Goal: Task Accomplishment & Management: Use online tool/utility

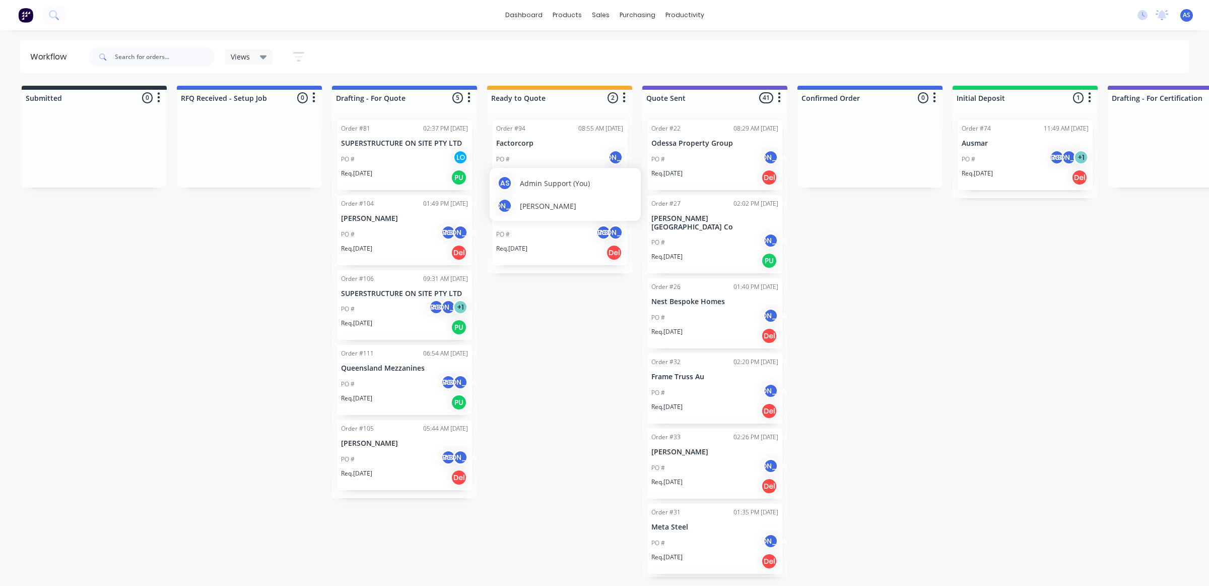
click at [578, 217] on div "AS Admin Support (You) JO [PERSON_NAME]" at bounding box center [565, 194] width 151 height 53
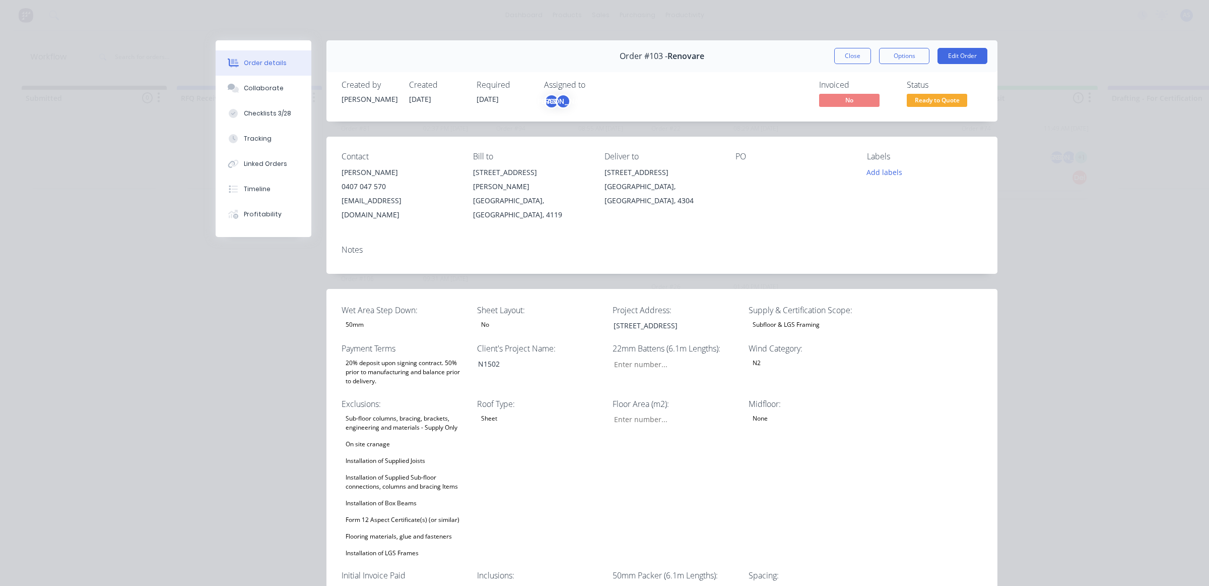
type input "11"
type input "96"
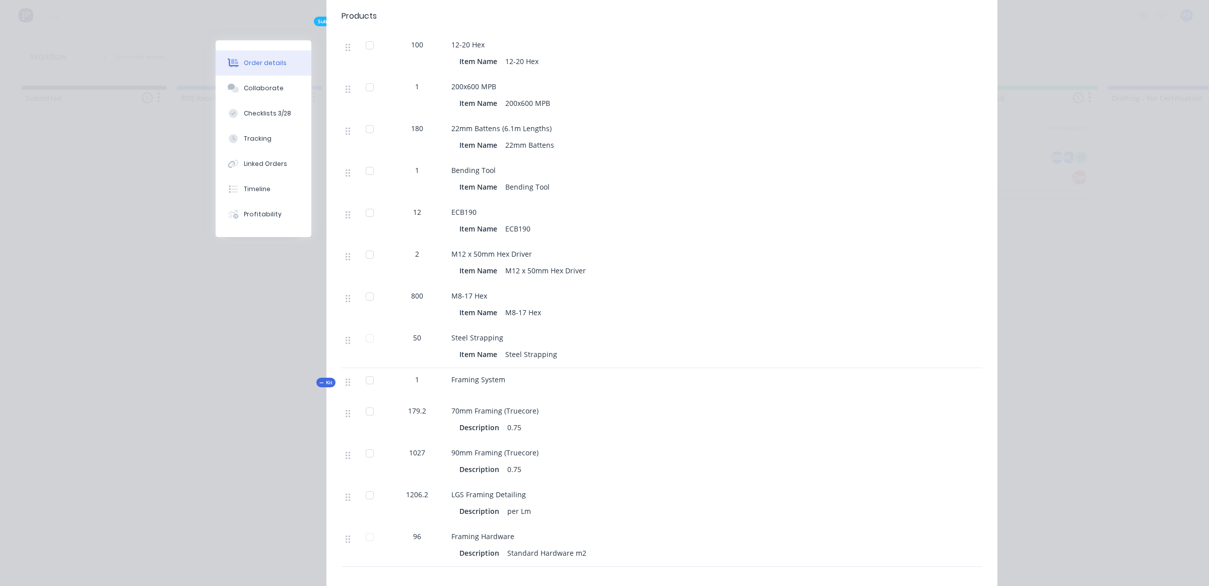
scroll to position [1260, 0]
click at [250, 197] on button "Timeline" at bounding box center [264, 188] width 96 height 25
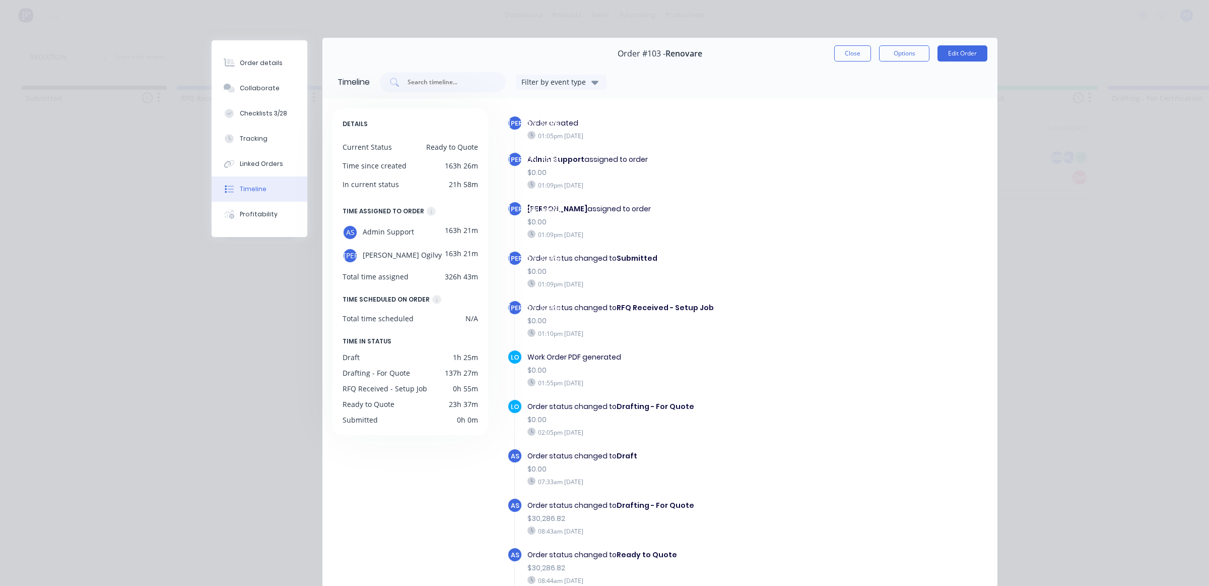
scroll to position [0, 0]
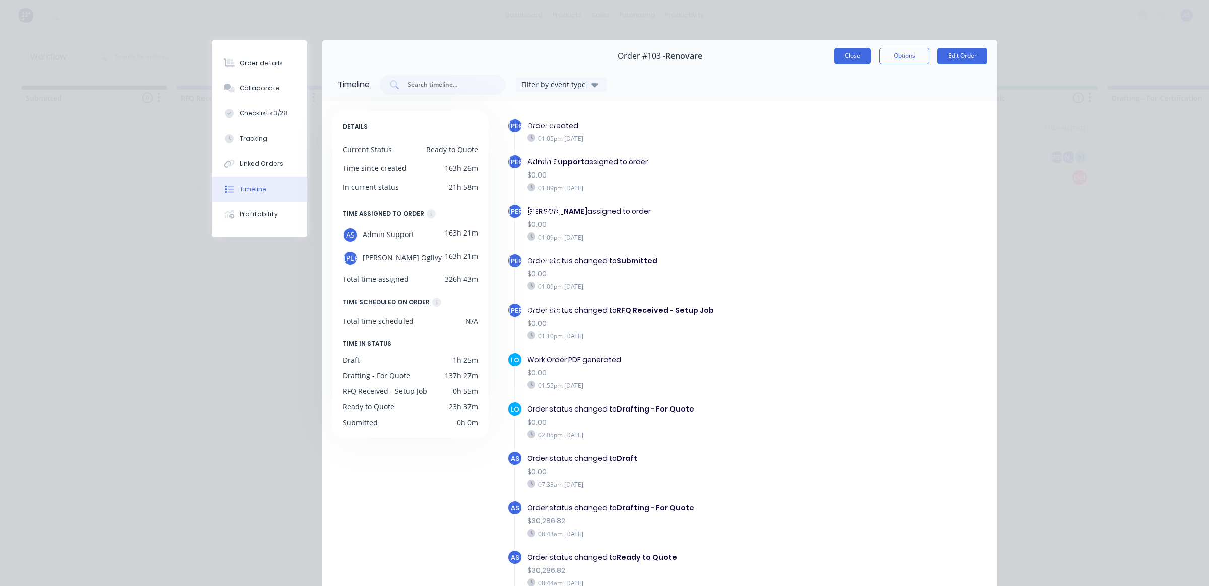
click at [857, 48] on button "Close" at bounding box center [853, 56] width 37 height 16
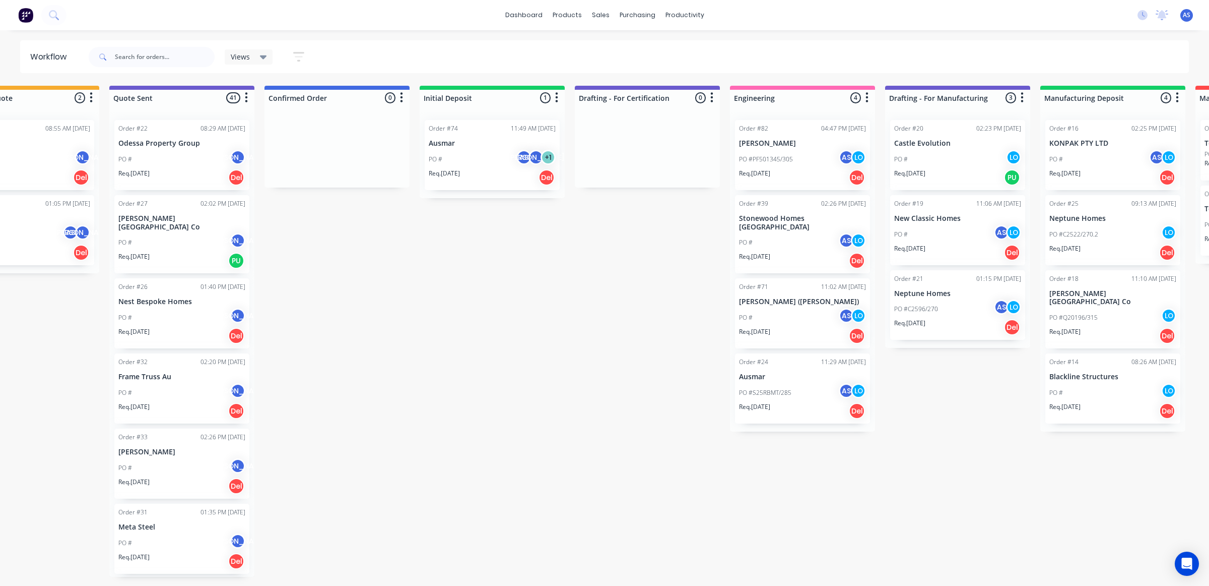
scroll to position [0, 596]
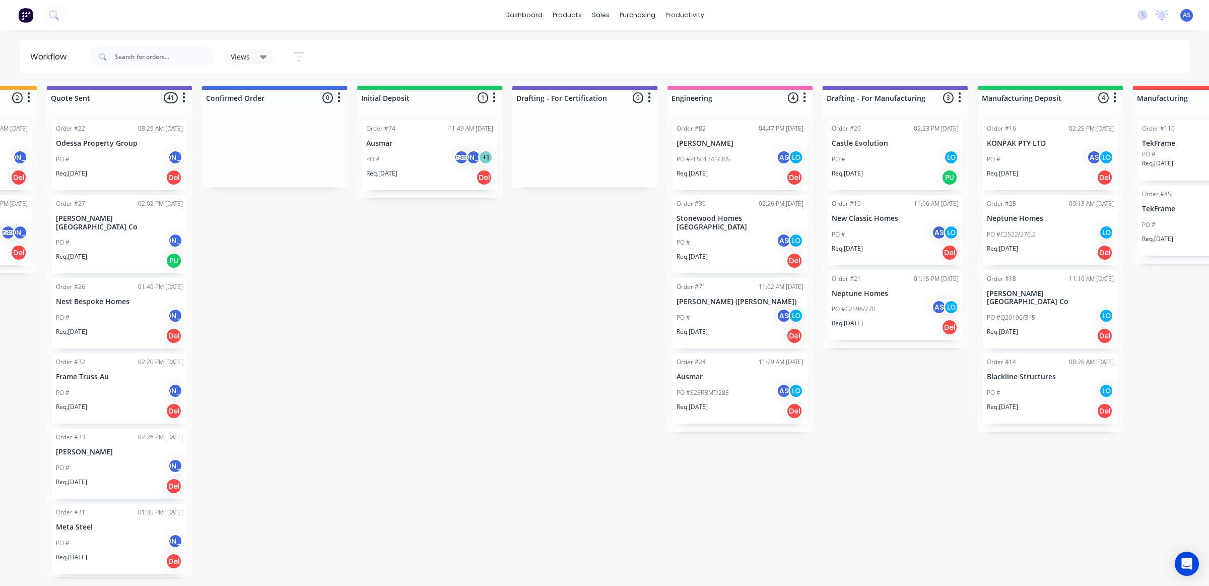
click at [697, 150] on div "PO #PF501345/305 AS LO" at bounding box center [740, 159] width 127 height 19
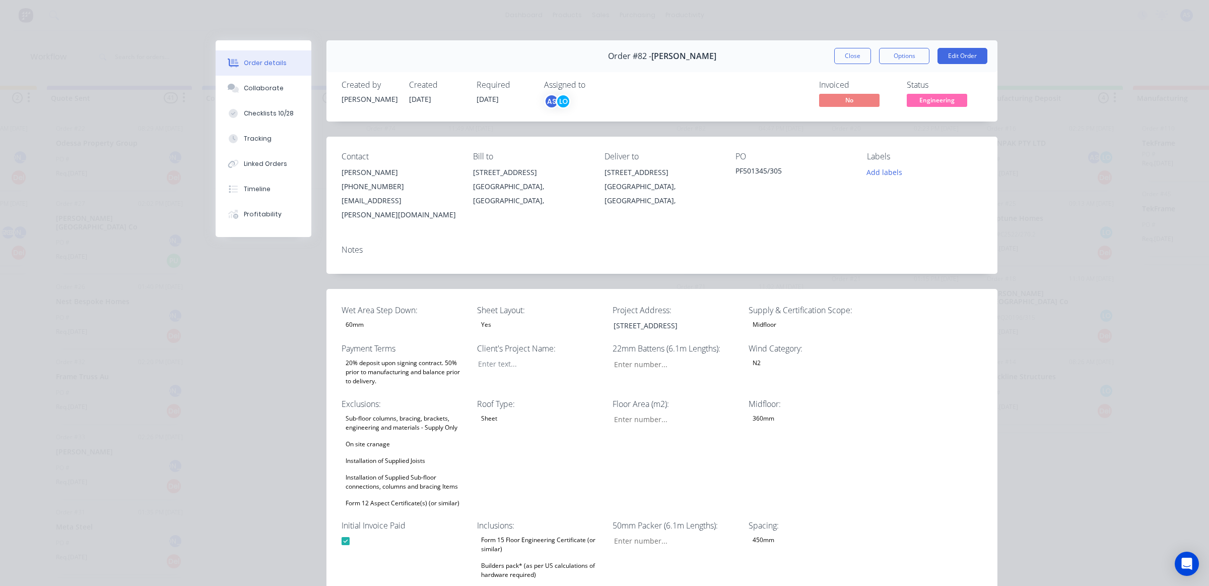
type input "42"
type input "91"
type input "1"
click at [958, 106] on span "Engineering" at bounding box center [937, 100] width 60 height 13
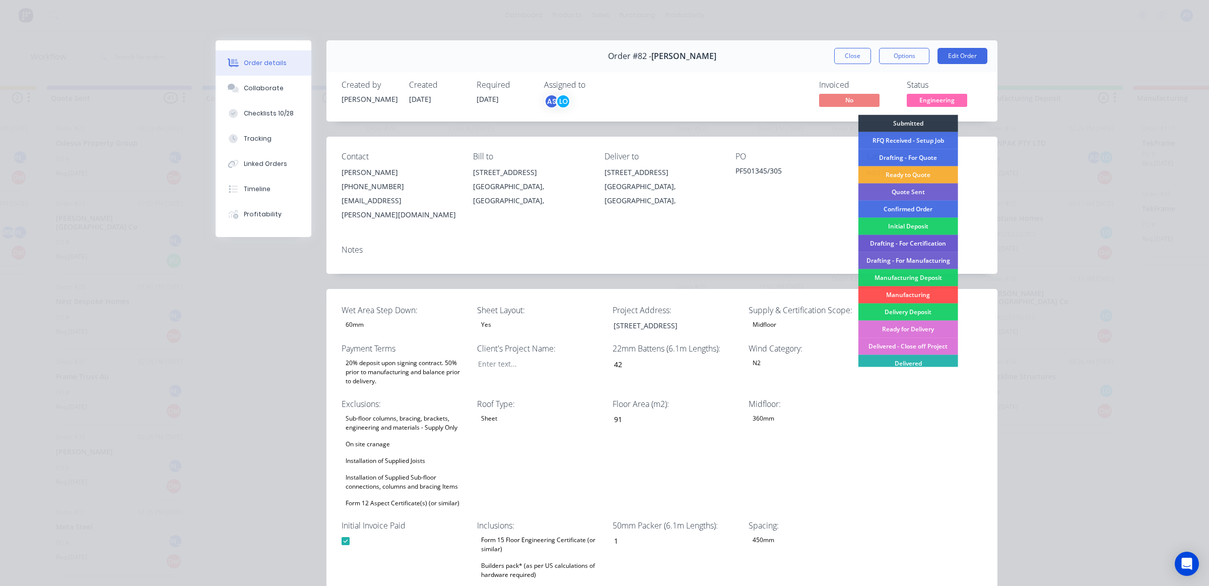
click at [897, 240] on div "Drafting - For Certification" at bounding box center [909, 243] width 100 height 17
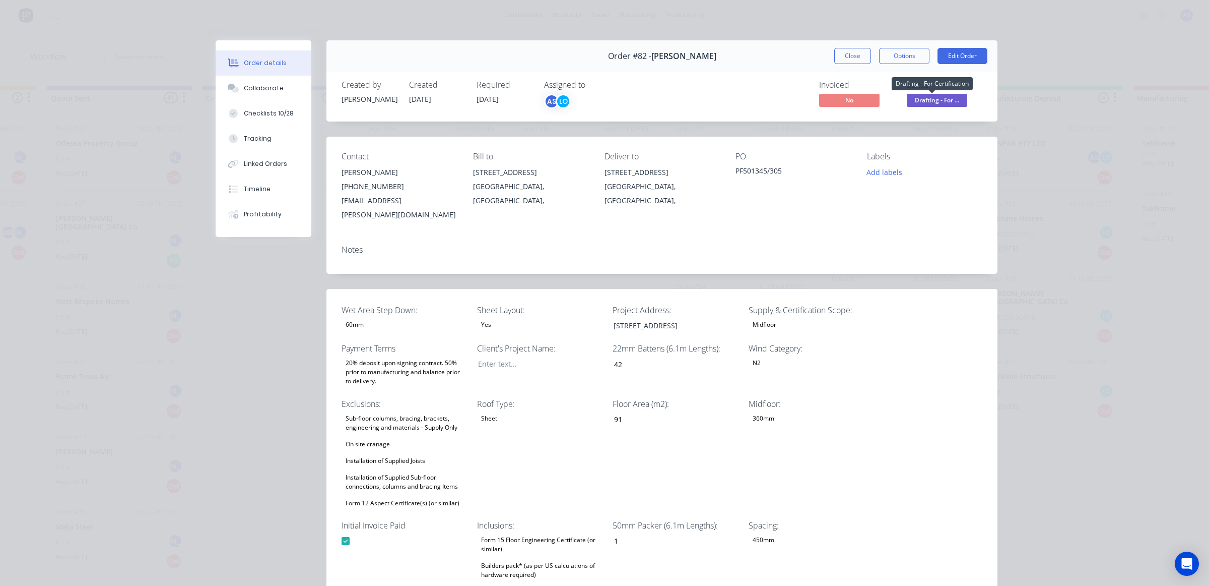
click at [912, 99] on span "Drafting - For ..." at bounding box center [937, 100] width 60 height 13
click at [853, 53] on button "Close" at bounding box center [853, 56] width 37 height 16
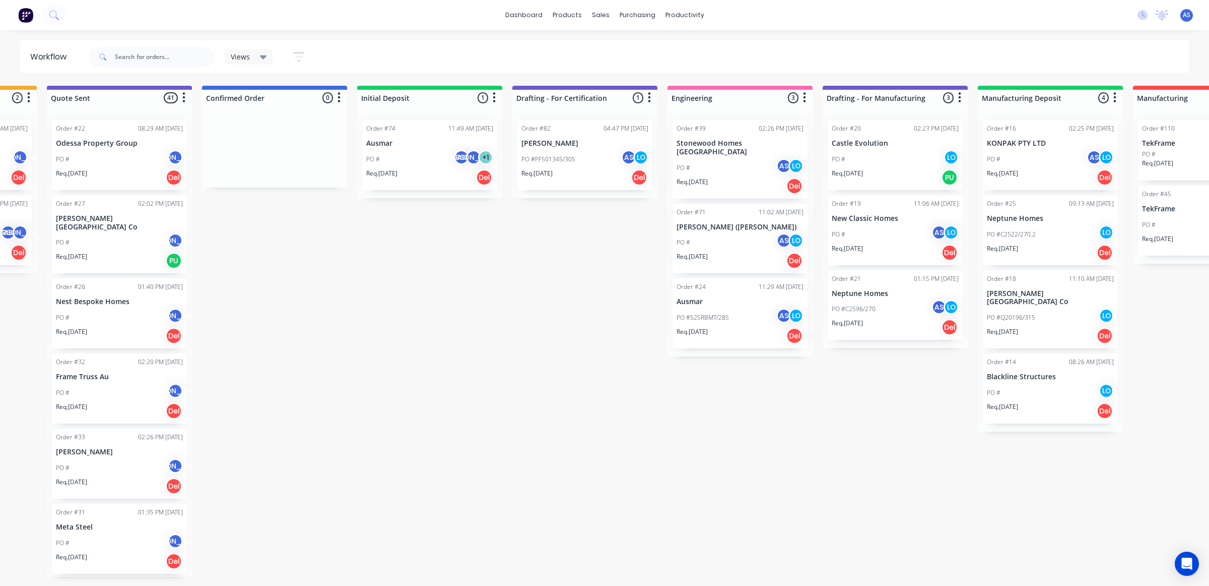
click at [597, 150] on div "PO #PF501345/305 AS LO" at bounding box center [585, 159] width 127 height 19
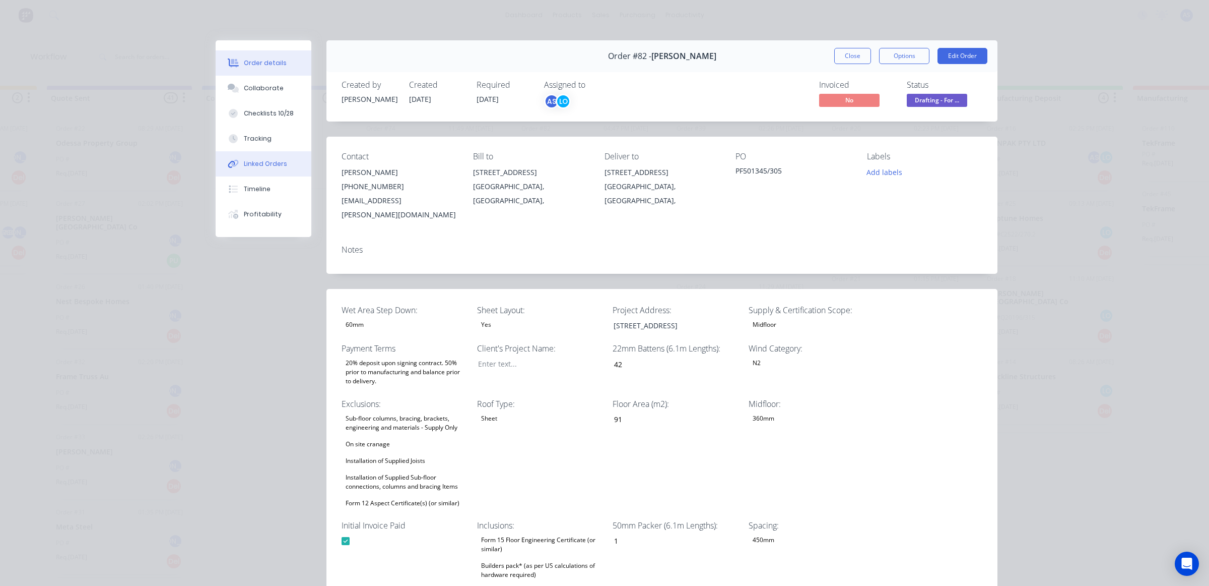
click at [258, 159] on div "Linked Orders" at bounding box center [265, 163] width 43 height 9
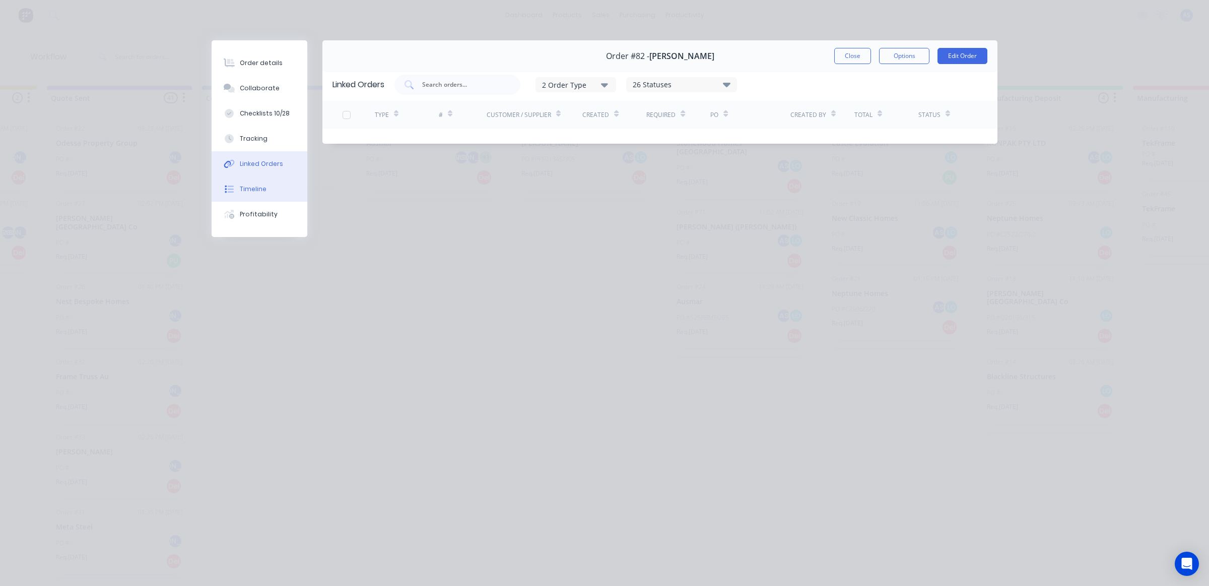
click at [256, 182] on button "Timeline" at bounding box center [260, 188] width 96 height 25
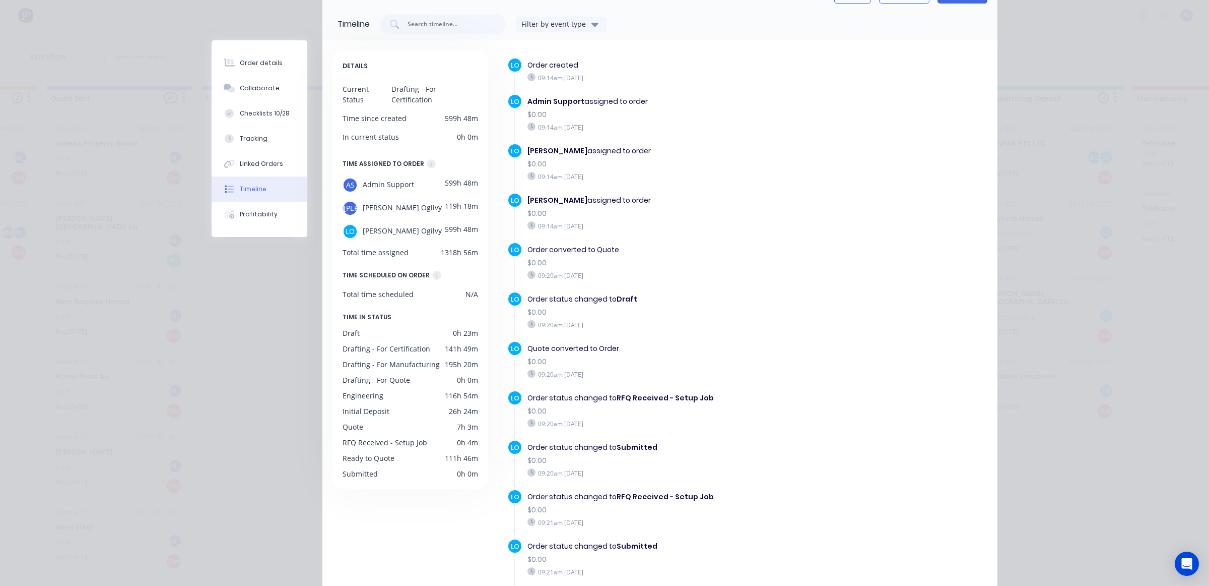
scroll to position [0, 0]
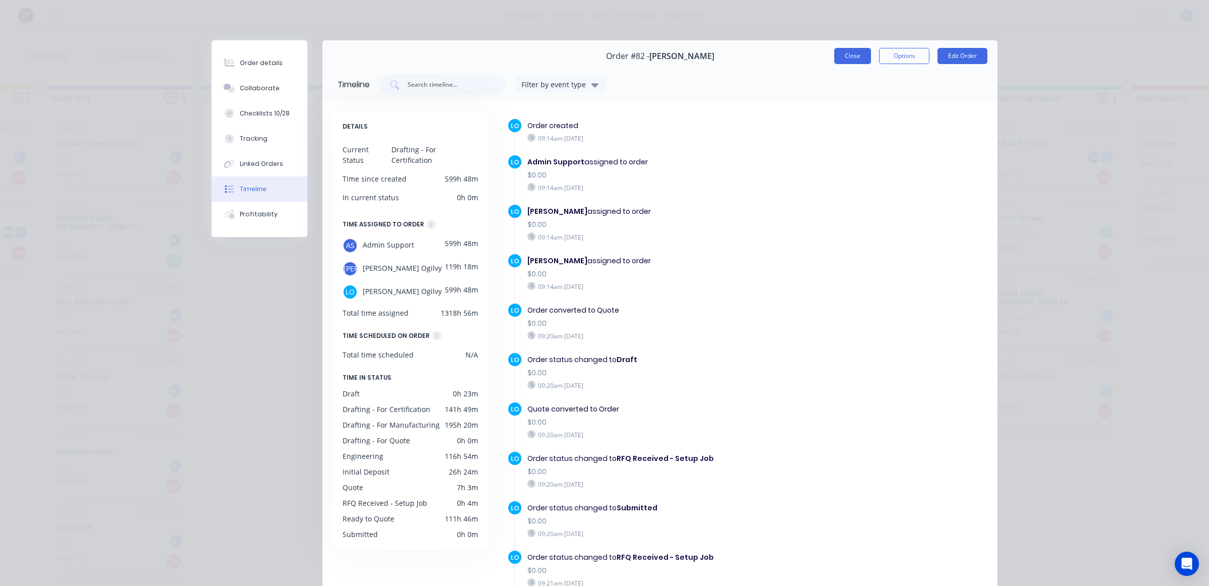
click at [843, 57] on button "Close" at bounding box center [853, 56] width 37 height 16
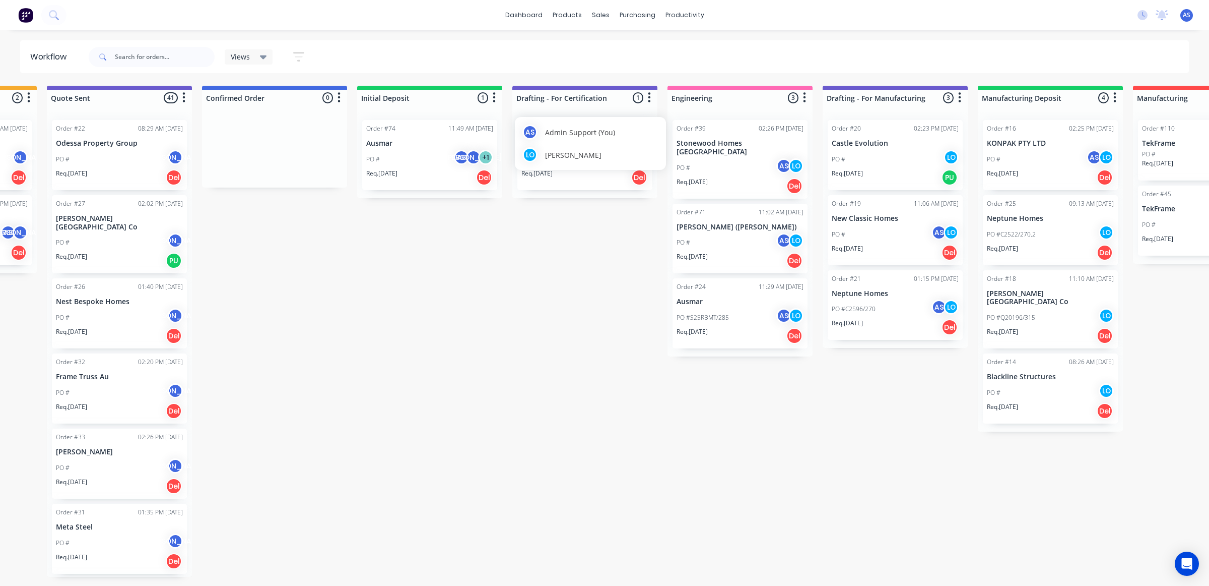
click at [608, 145] on div "AS Admin Support (You) LO Luke Ogilvy" at bounding box center [590, 143] width 151 height 53
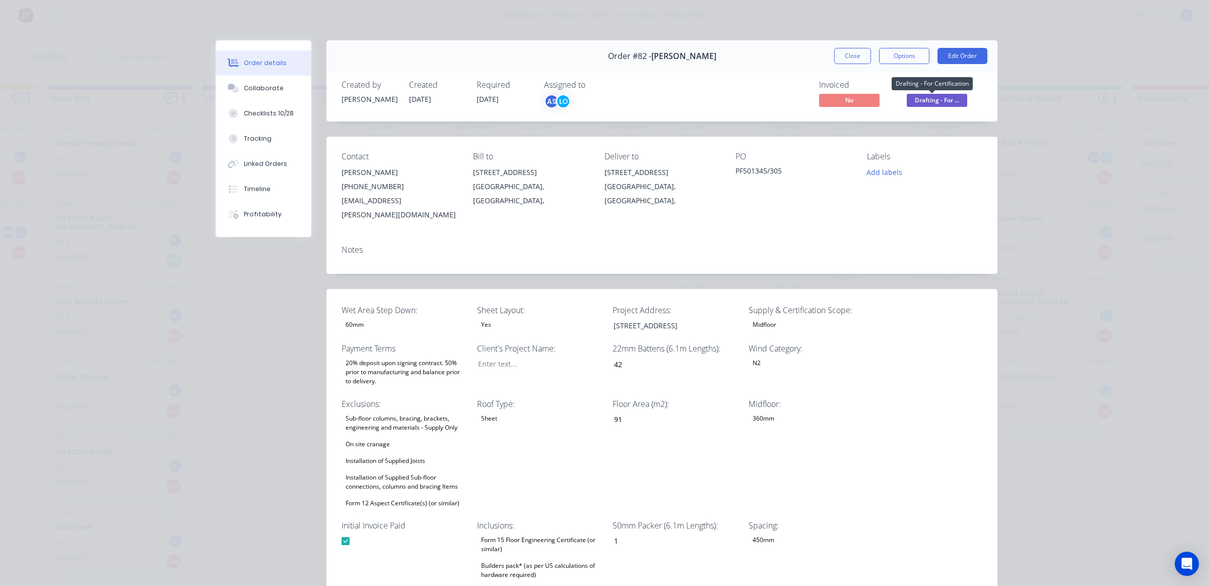
click at [921, 99] on span "Drafting - For ..." at bounding box center [937, 100] width 60 height 13
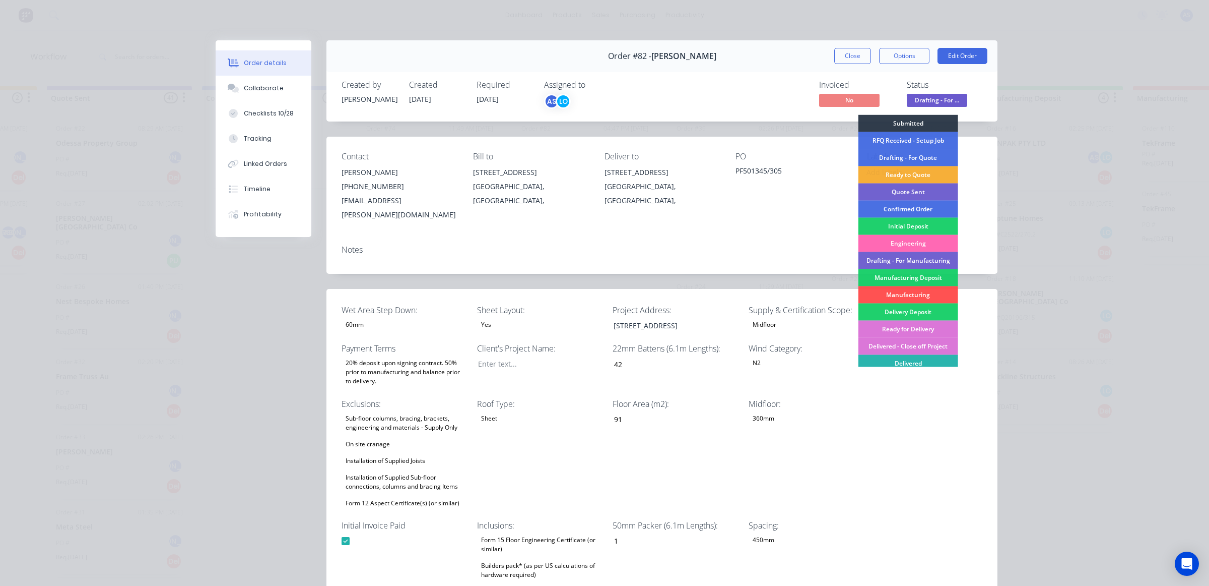
click at [896, 242] on div "Engineering" at bounding box center [909, 243] width 100 height 17
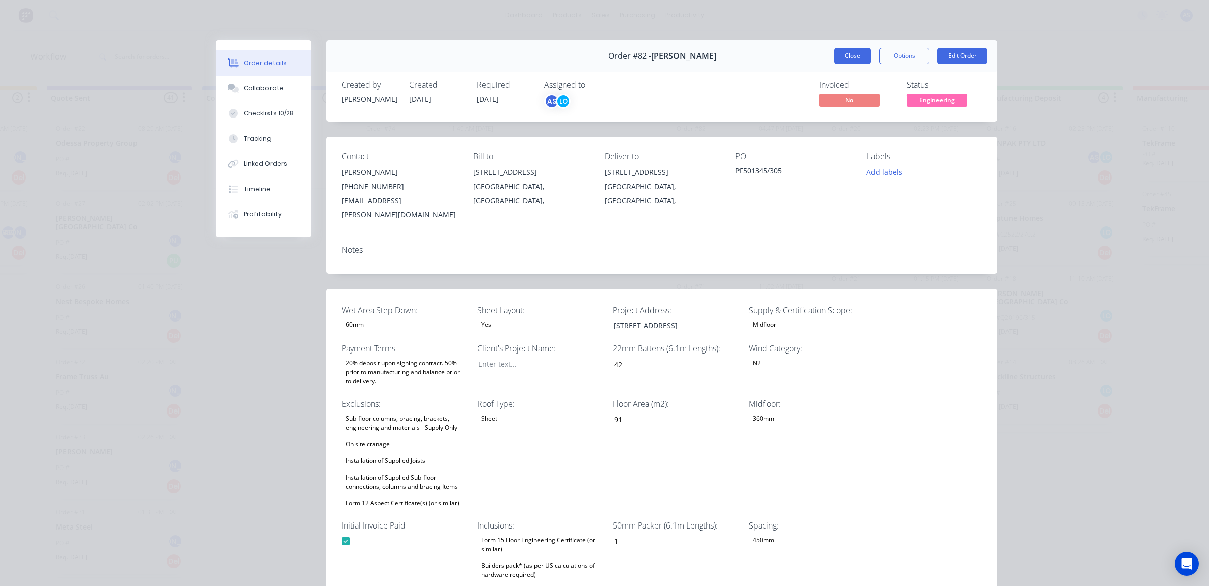
click at [863, 51] on button "Close" at bounding box center [853, 56] width 37 height 16
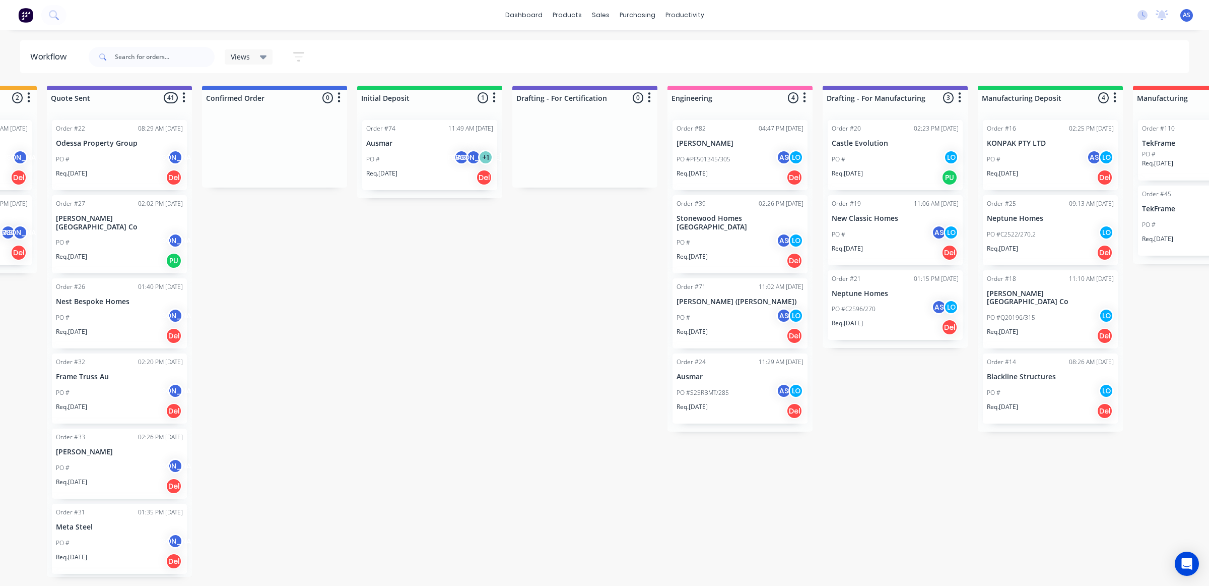
click at [585, 269] on div "Submitted 0 Sort By Created date Required date Order number Customer name Most …" at bounding box center [676, 331] width 2558 height 491
